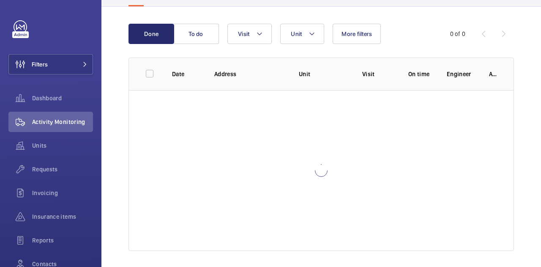
scroll to position [78, 0]
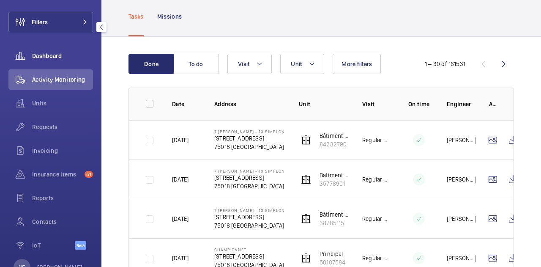
scroll to position [29, 0]
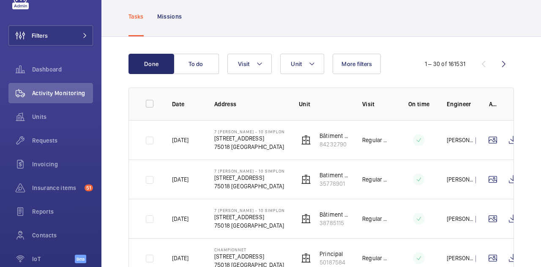
click at [229, 144] on p "75018 PARIS" at bounding box center [249, 146] width 71 height 8
click at [147, 141] on td at bounding box center [144, 139] width 30 height 39
click at [151, 138] on td at bounding box center [144, 139] width 30 height 39
click at [172, 16] on p "Missions" at bounding box center [169, 16] width 25 height 8
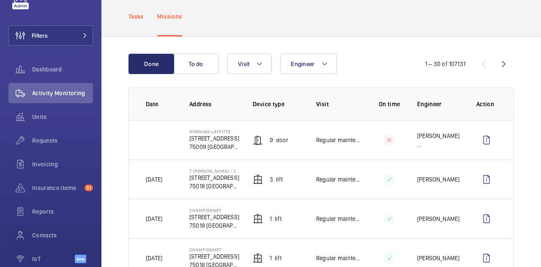
click at [139, 14] on p "Tasks" at bounding box center [135, 16] width 15 height 8
